Goal: Book appointment/travel/reservation

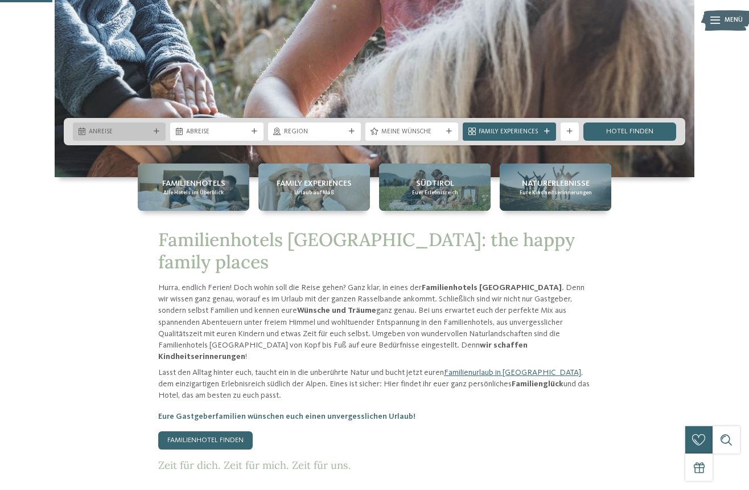
click at [160, 130] on div at bounding box center [156, 132] width 9 height 6
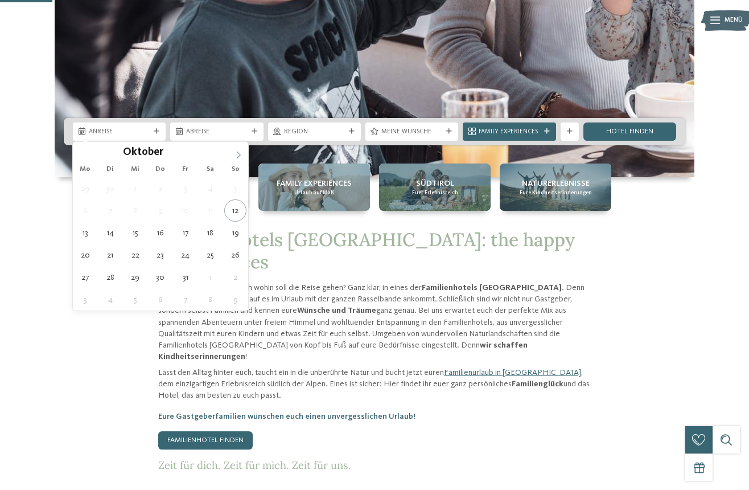
click at [237, 156] on icon at bounding box center [239, 155] width 8 height 8
type input "****"
click at [237, 156] on icon at bounding box center [239, 155] width 8 height 8
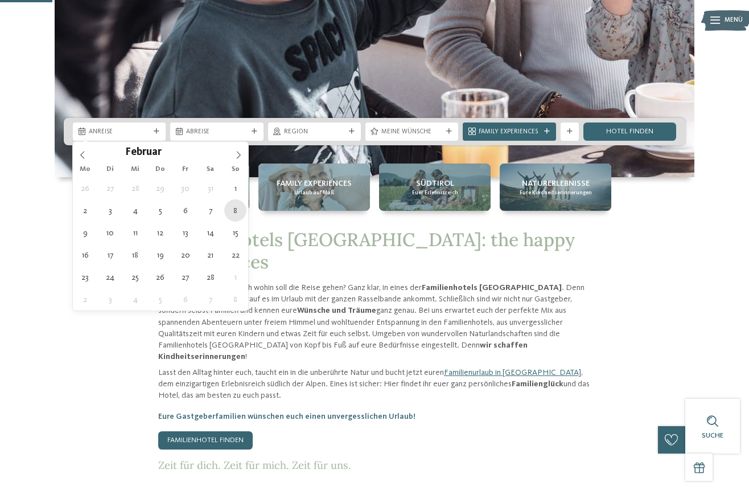
type div "08.02.2026"
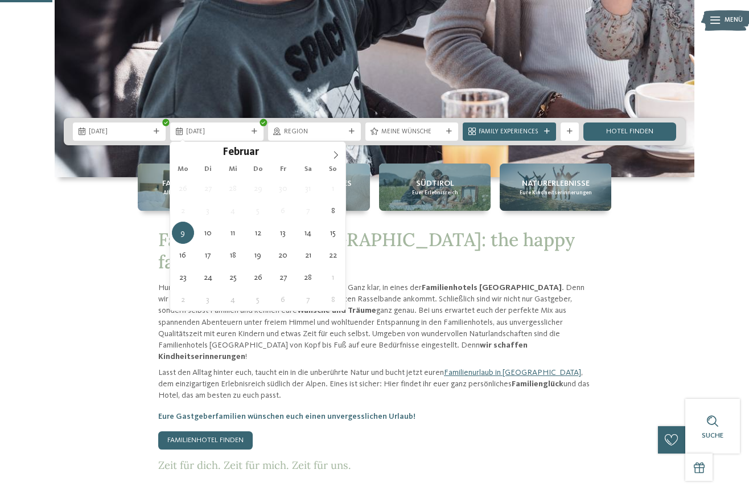
type input "****"
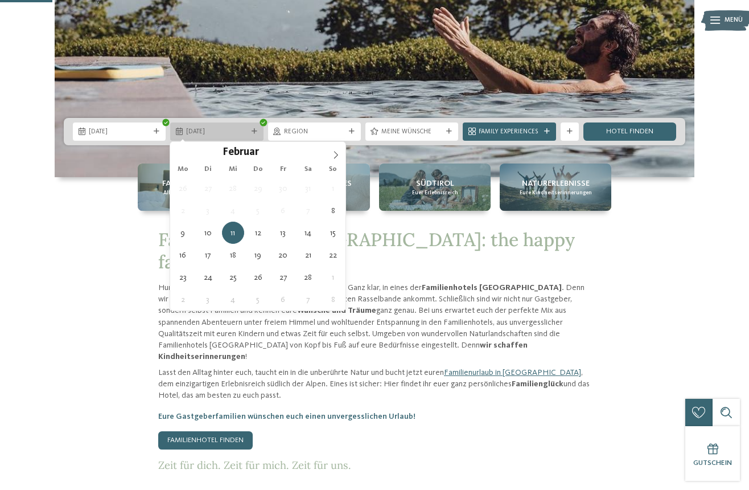
click at [258, 128] on div "11.02.2026" at bounding box center [216, 131] width 93 height 18
type div "12.02.2026"
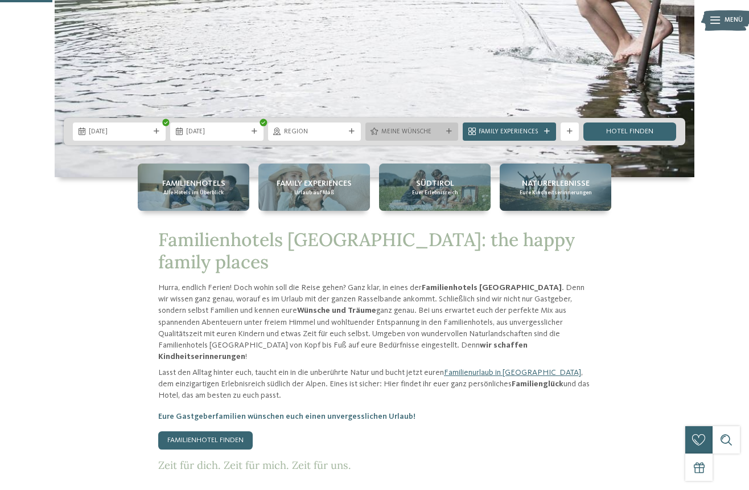
click at [432, 127] on div "Meine Wünsche" at bounding box center [411, 131] width 65 height 10
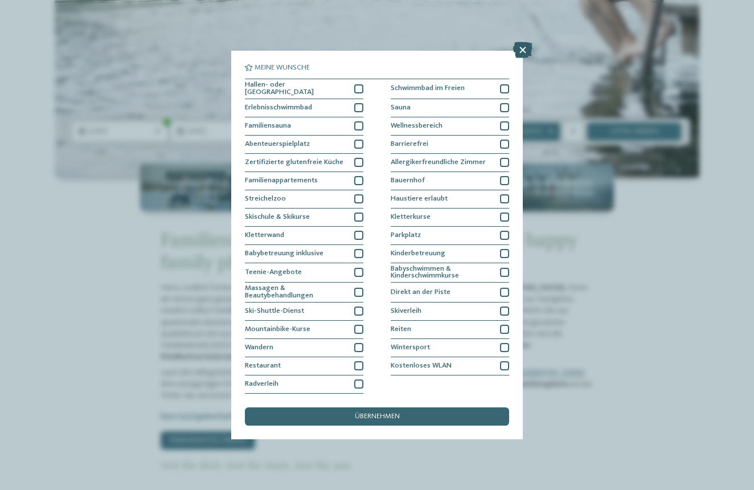
click at [523, 44] on icon at bounding box center [522, 50] width 19 height 16
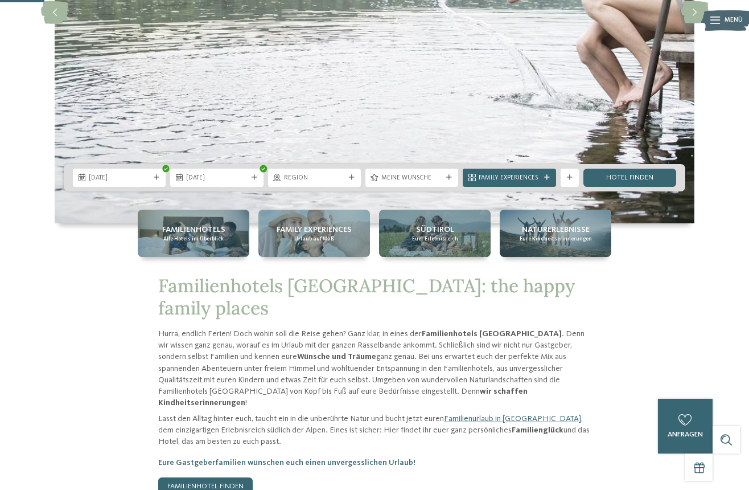
scroll to position [244, 0]
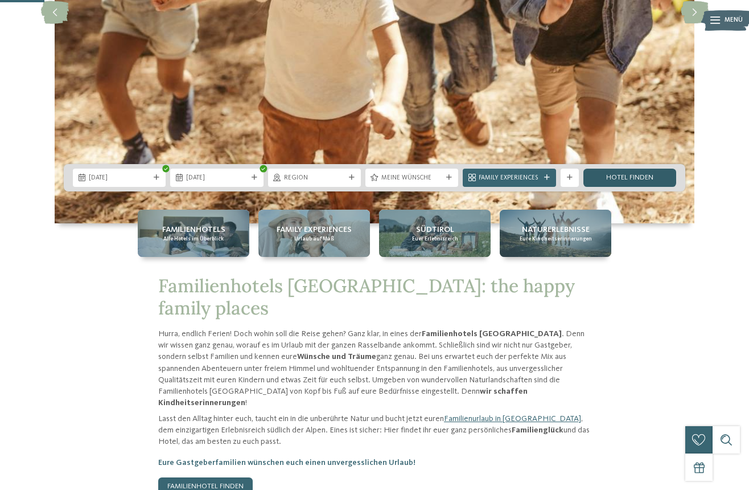
click at [635, 172] on link "Hotel finden" at bounding box center [630, 178] width 93 height 18
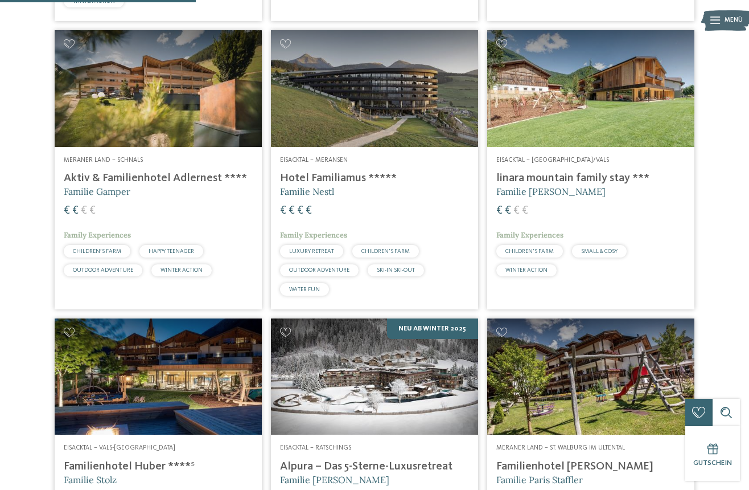
scroll to position [647, 0]
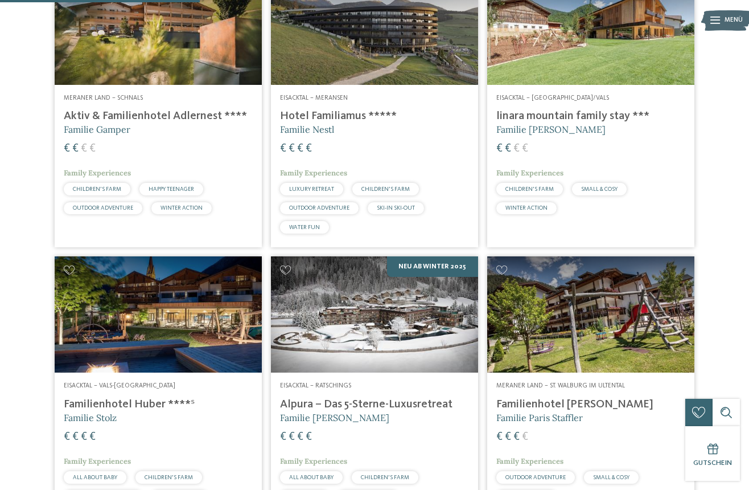
click at [567, 49] on img at bounding box center [590, 26] width 207 height 117
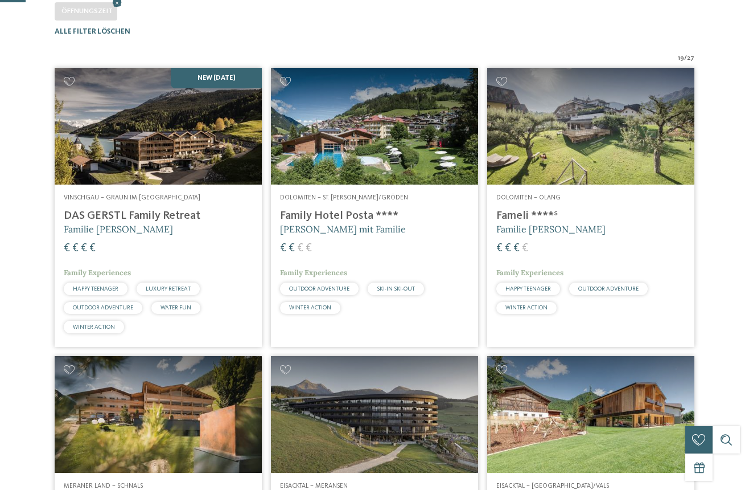
scroll to position [339, 0]
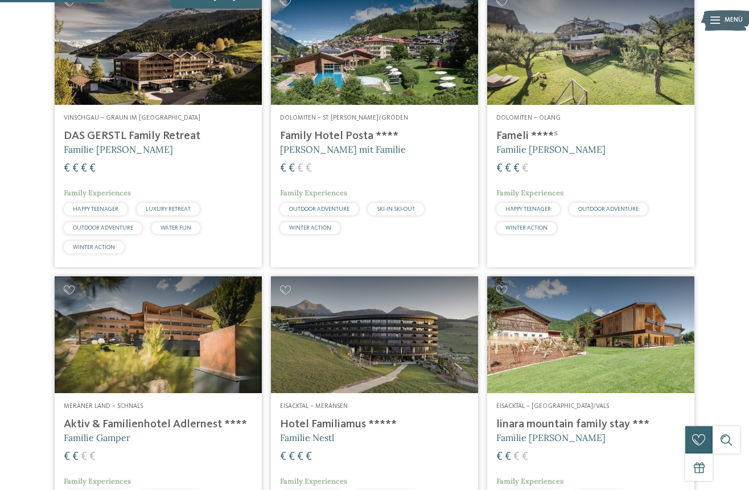
click at [162, 93] on img at bounding box center [158, 46] width 207 height 117
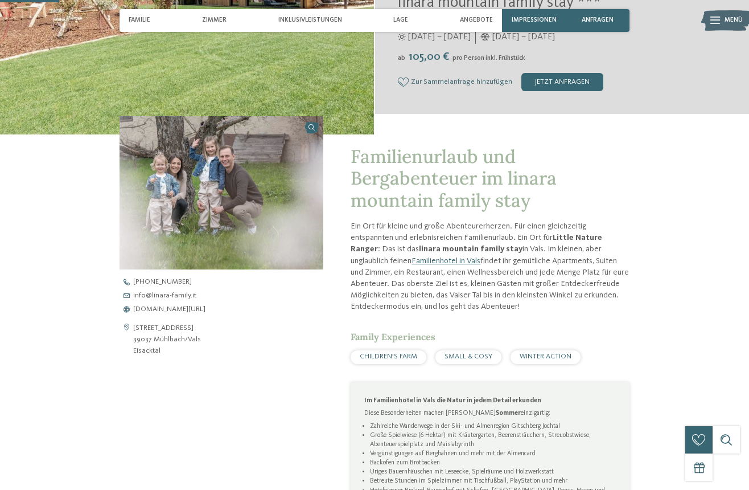
scroll to position [234, 0]
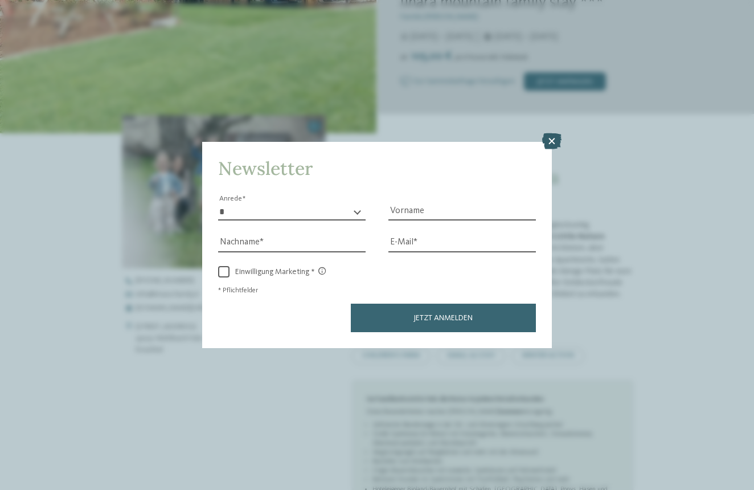
click at [553, 133] on icon at bounding box center [551, 141] width 19 height 16
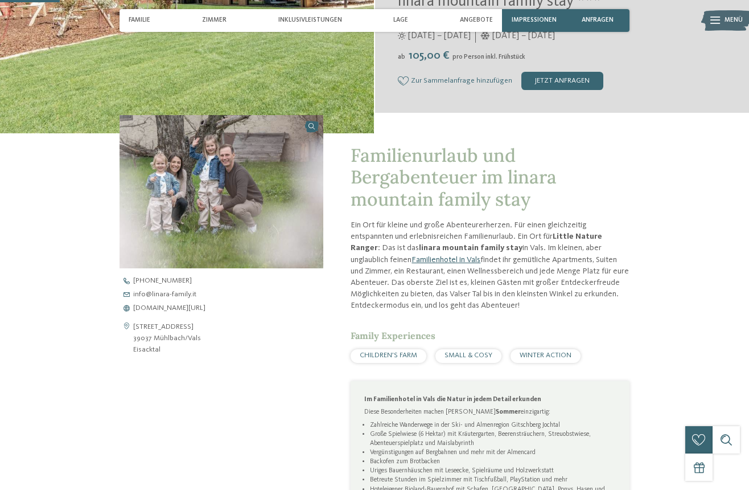
click at [412, 259] on link "Familienhotel in Vals" at bounding box center [446, 260] width 69 height 8
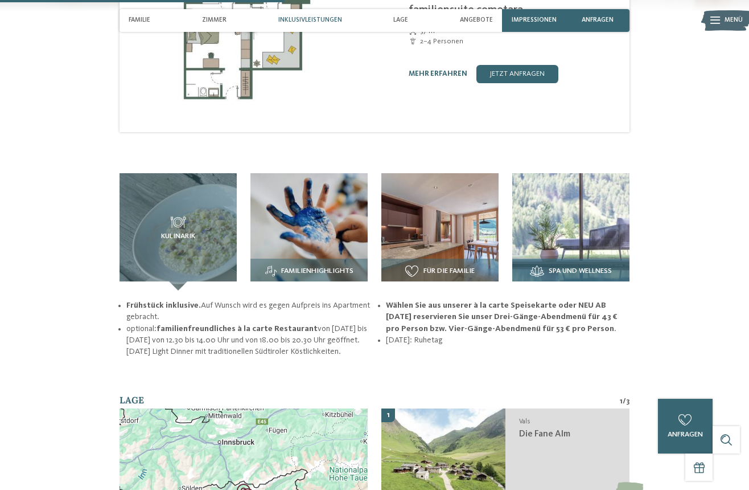
scroll to position [1121, 0]
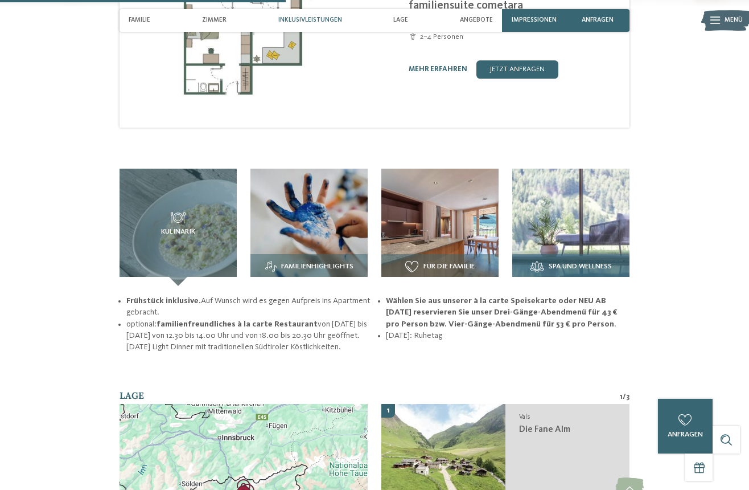
click at [580, 190] on img at bounding box center [570, 227] width 117 height 117
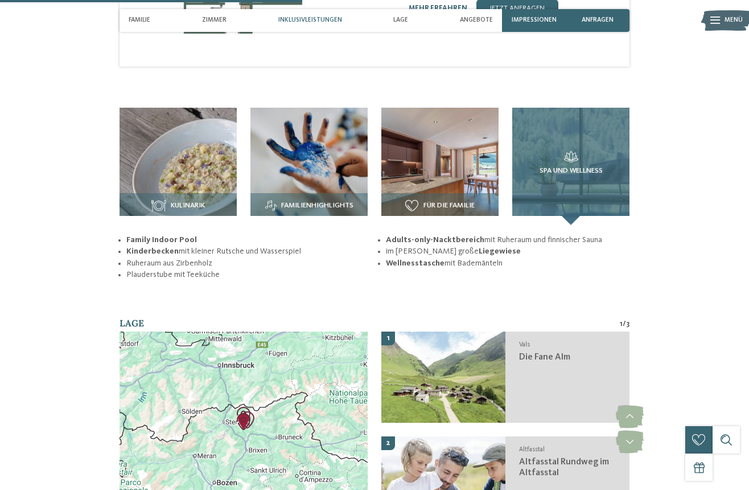
scroll to position [1184, 0]
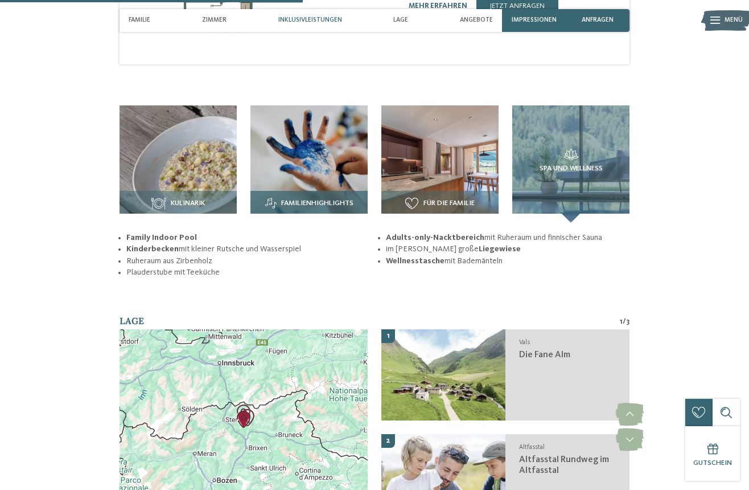
click at [318, 191] on div "Familienhighlights" at bounding box center [308, 207] width 117 height 32
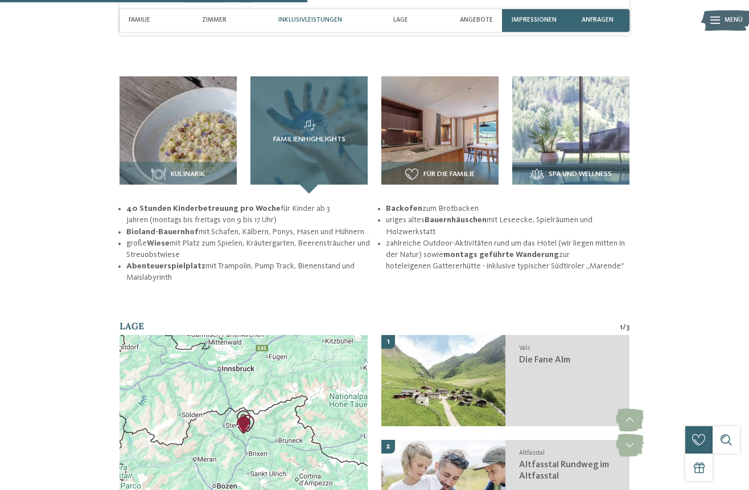
scroll to position [1215, 0]
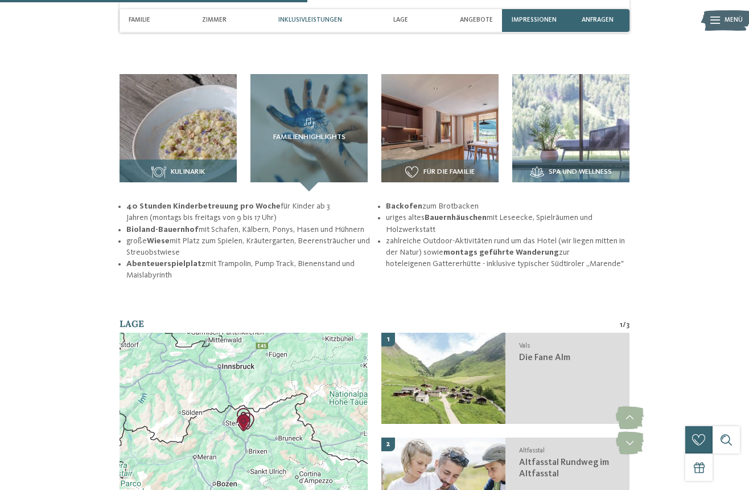
click at [185, 106] on img at bounding box center [178, 132] width 117 height 117
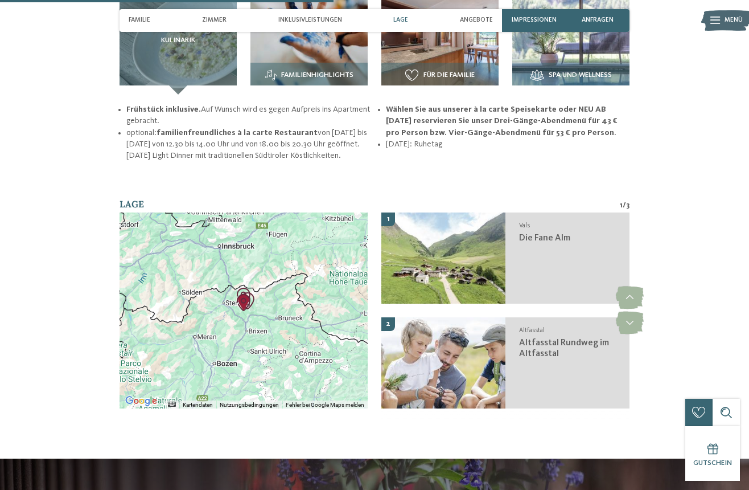
scroll to position [1313, 0]
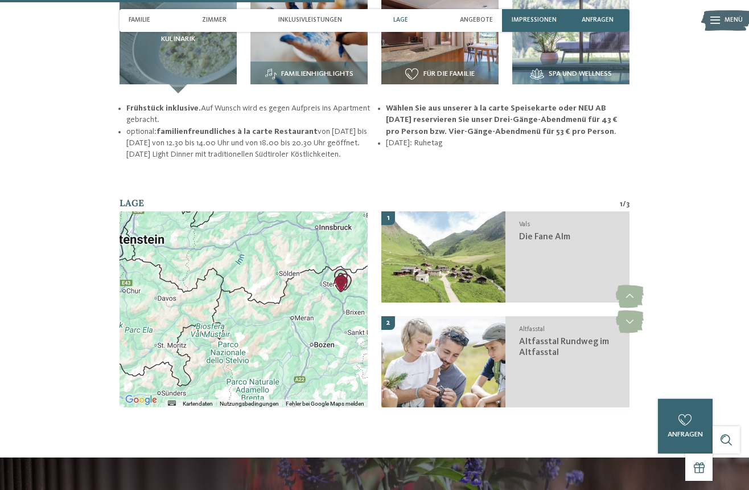
drag, startPoint x: 211, startPoint y: 232, endPoint x: 310, endPoint y: 214, distance: 100.1
click at [310, 214] on div at bounding box center [244, 309] width 248 height 196
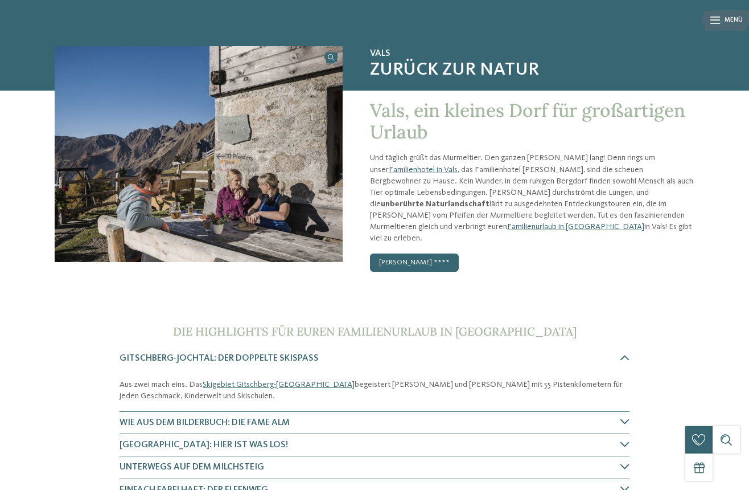
scroll to position [40, 0]
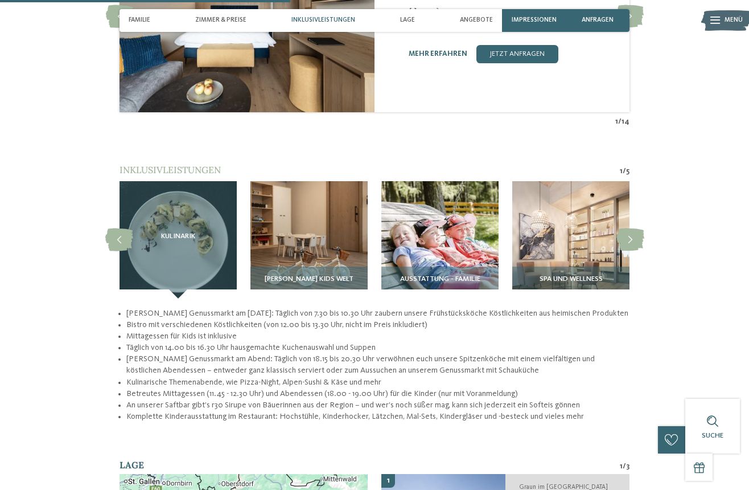
scroll to position [1173, 0]
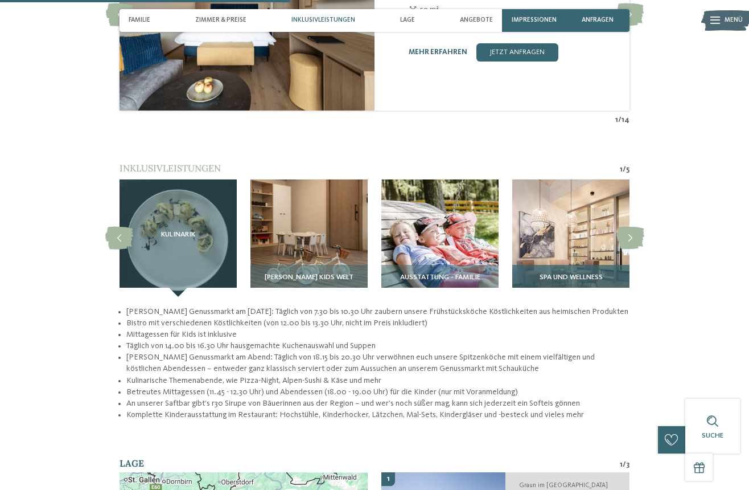
click at [572, 203] on img at bounding box center [570, 237] width 117 height 117
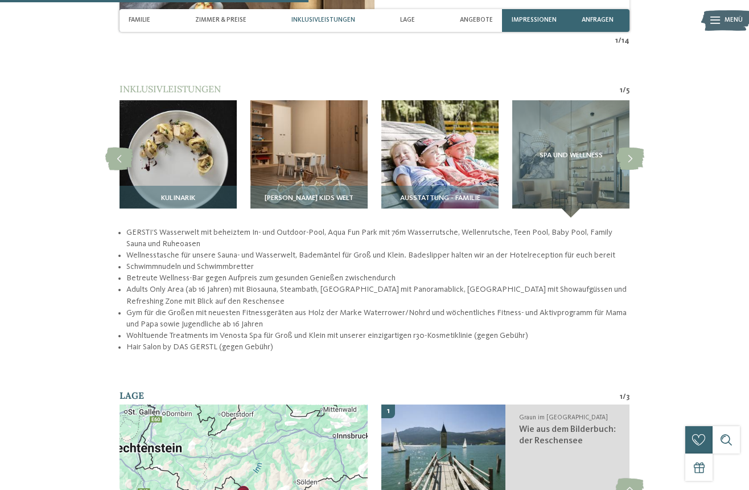
scroll to position [1253, 0]
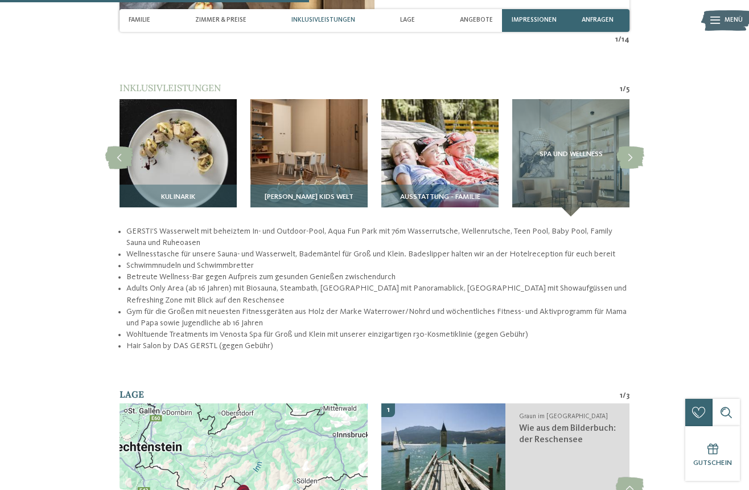
click at [310, 146] on img at bounding box center [308, 157] width 117 height 117
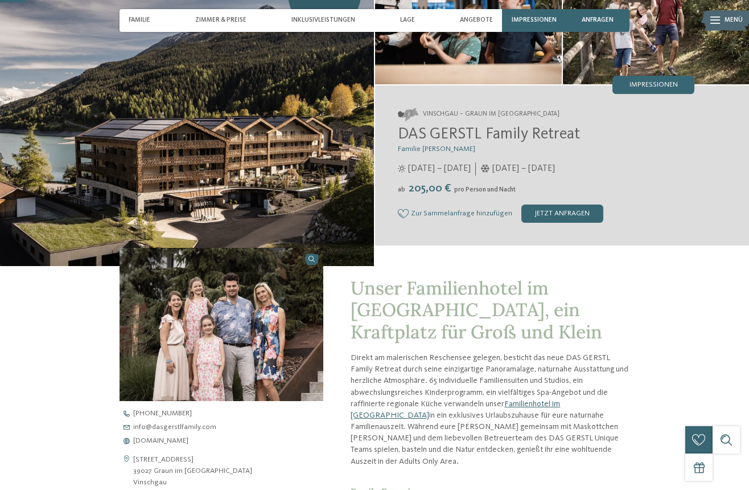
scroll to position [101, 0]
click at [175, 441] on span "[DOMAIN_NAME]" at bounding box center [160, 441] width 55 height 7
